Goal: Use online tool/utility: Utilize a website feature to perform a specific function

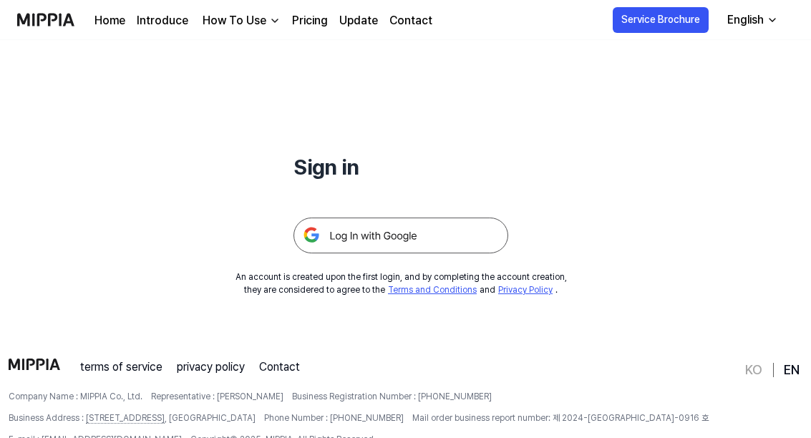
click at [460, 251] on img at bounding box center [400, 236] width 215 height 36
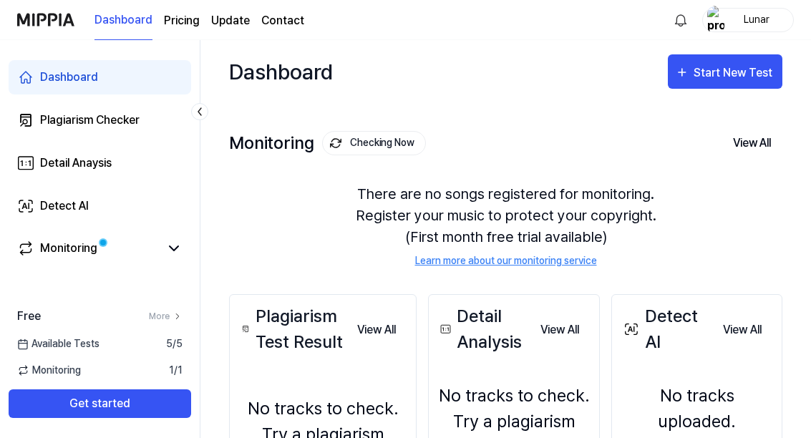
click at [751, 107] on div "Monitoring Checking Now View All Monitoring There are no songs registered for m…" at bounding box center [505, 184] width 553 height 162
click at [726, 86] on button "Start New Test" at bounding box center [725, 71] width 114 height 34
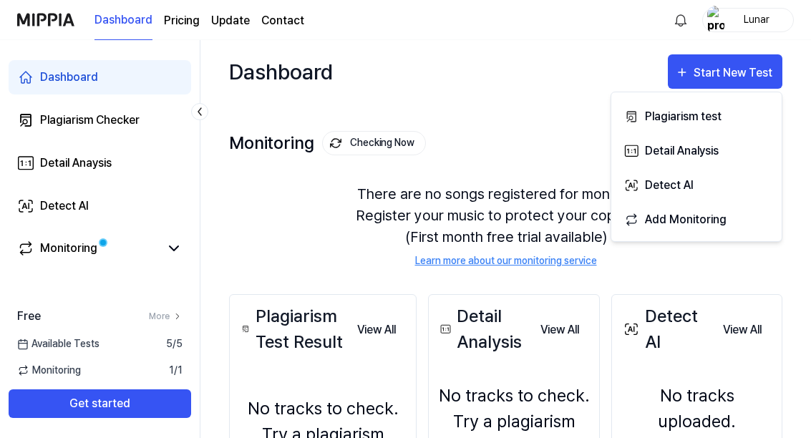
click at [729, 129] on button "Plagiarism test" at bounding box center [696, 115] width 159 height 34
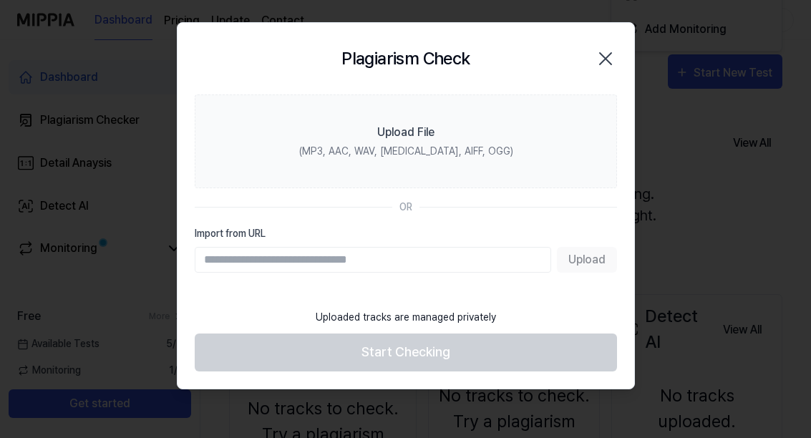
click at [698, 67] on div at bounding box center [405, 219] width 811 height 438
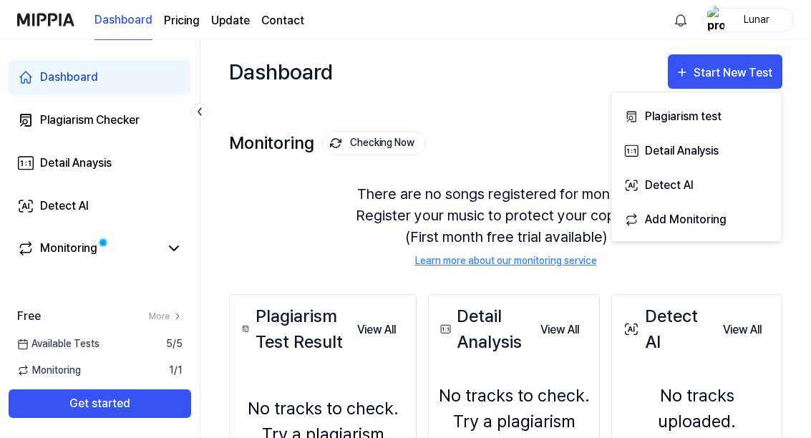
click at [735, 129] on button "Plagiarism test" at bounding box center [696, 115] width 159 height 34
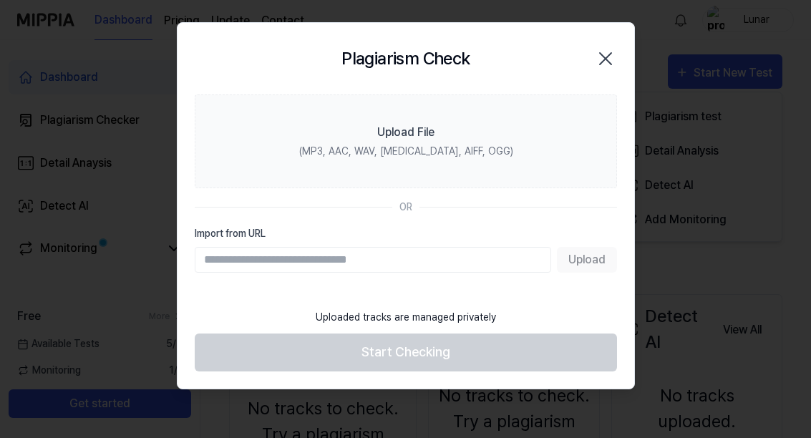
click at [587, 157] on label "Upload File (MP3, AAC, WAV, [MEDICAL_DATA], AIFF, OGG)" at bounding box center [406, 141] width 422 height 94
click at [0, 0] on input "Upload File (MP3, AAC, WAV, [MEDICAL_DATA], AIFF, OGG)" at bounding box center [0, 0] width 0 height 0
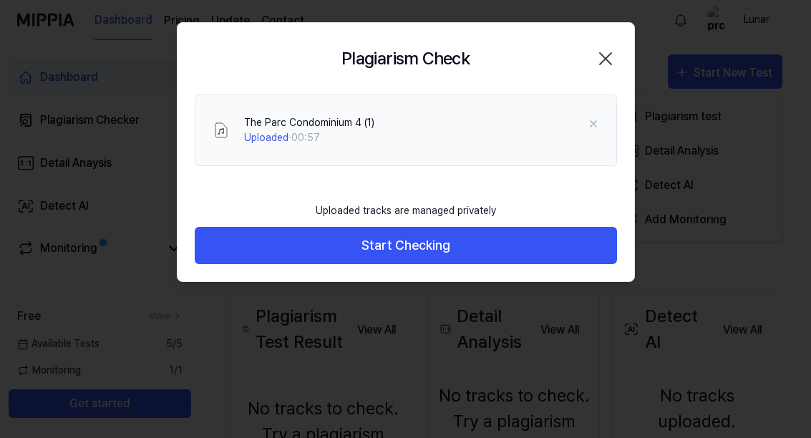
click at [577, 253] on button "Start Checking" at bounding box center [406, 246] width 422 height 38
